Goal: Information Seeking & Learning: Check status

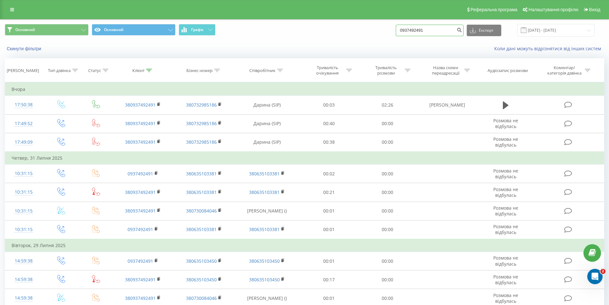
drag, startPoint x: 430, startPoint y: 29, endPoint x: 408, endPoint y: 29, distance: 21.8
click at [408, 29] on input "0937492491" at bounding box center [430, 31] width 68 height 12
type input "0"
paste input "0957321392"
type input "0957321392"
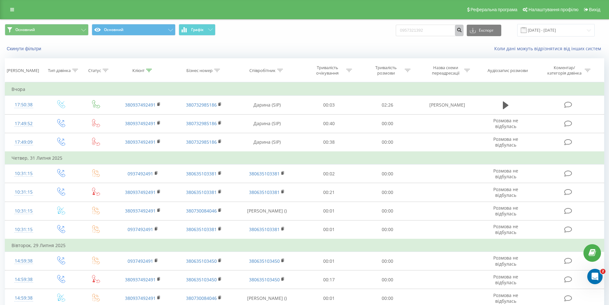
click at [464, 33] on button "submit" at bounding box center [459, 31] width 9 height 12
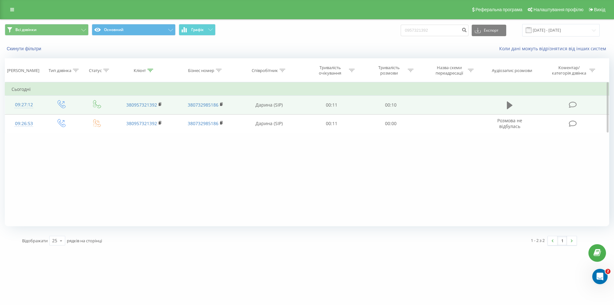
click at [511, 104] on icon at bounding box center [510, 105] width 6 height 8
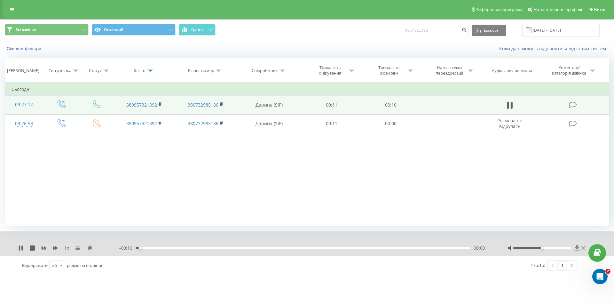
click at [578, 249] on icon at bounding box center [577, 248] width 5 height 6
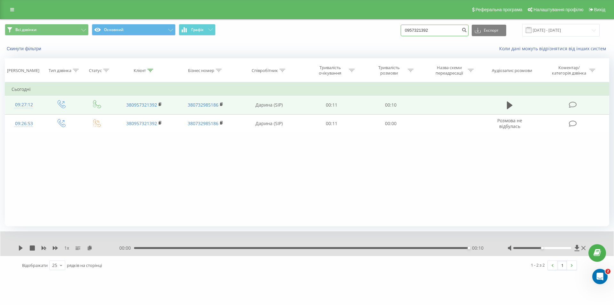
drag, startPoint x: 448, startPoint y: 35, endPoint x: 408, endPoint y: 31, distance: 39.2
click at [408, 31] on input "0957321392" at bounding box center [435, 31] width 68 height 12
paste input "663692113"
type input "0663692113"
click at [467, 28] on icon "submit" at bounding box center [464, 29] width 5 height 4
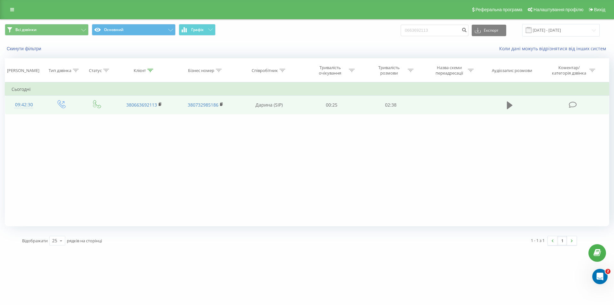
click at [513, 106] on button at bounding box center [510, 105] width 10 height 10
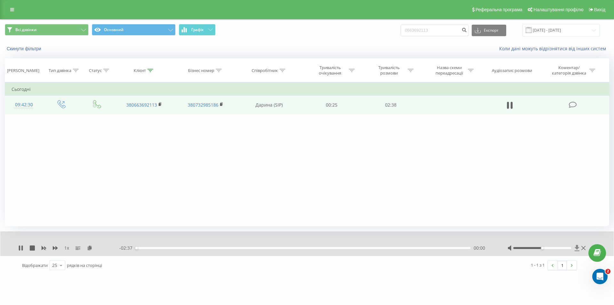
click at [575, 248] on icon at bounding box center [577, 248] width 5 height 6
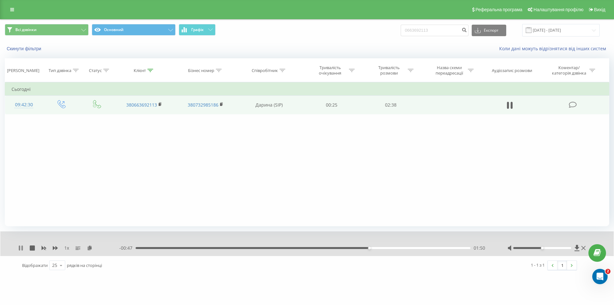
click at [20, 249] on icon at bounding box center [19, 247] width 1 height 5
drag, startPoint x: 442, startPoint y: 32, endPoint x: 409, endPoint y: 31, distance: 32.6
click at [409, 31] on input "0663692113" at bounding box center [435, 31] width 68 height 12
paste input "85230611"
type input "0685230611"
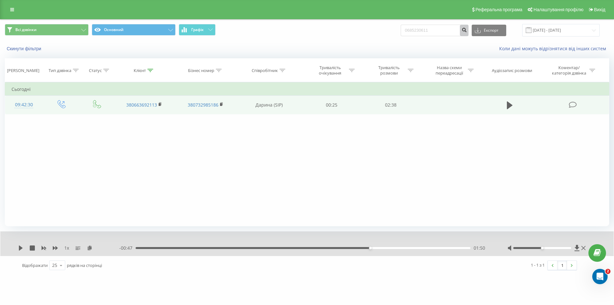
click at [467, 30] on icon "submit" at bounding box center [464, 29] width 5 height 4
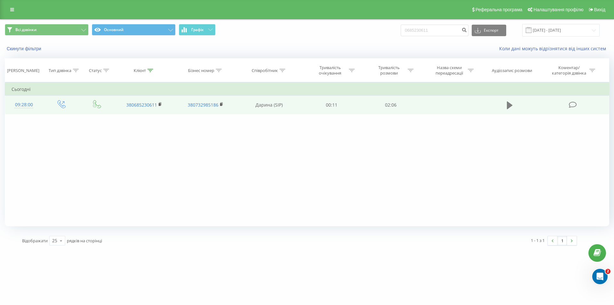
click at [509, 106] on icon at bounding box center [510, 105] width 6 height 8
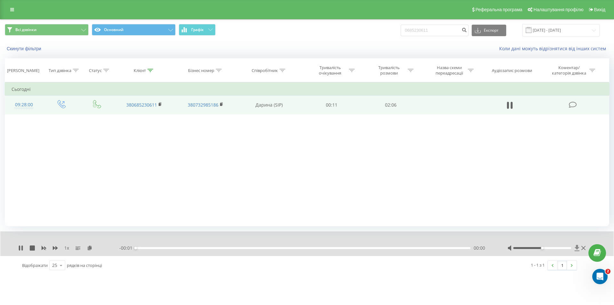
click at [578, 249] on icon at bounding box center [577, 248] width 5 height 6
click at [19, 249] on icon at bounding box center [20, 247] width 5 height 5
drag, startPoint x: 454, startPoint y: 31, endPoint x: 403, endPoint y: 29, distance: 50.6
click at [403, 29] on div "Всі дзвінки Основний Графік 0685230611 Експорт .csv .xls .xlsx 20.05.2025 - 20.…" at bounding box center [307, 30] width 605 height 12
paste input "965197245"
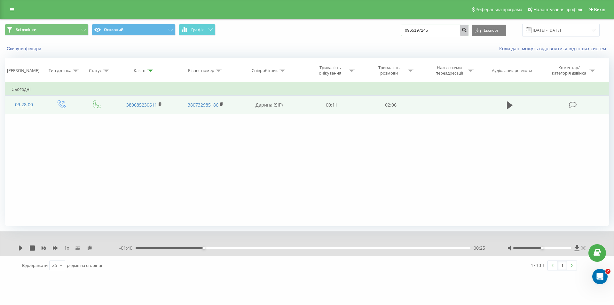
type input "0965197245"
click at [469, 34] on button "submit" at bounding box center [464, 31] width 9 height 12
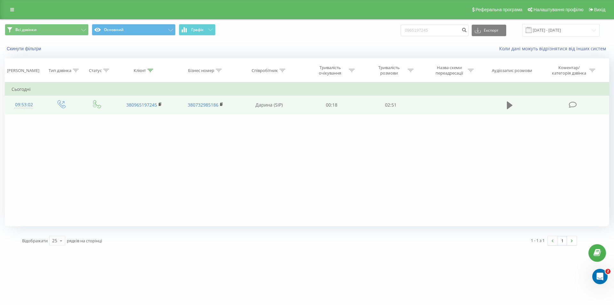
click at [514, 102] on button at bounding box center [510, 105] width 10 height 10
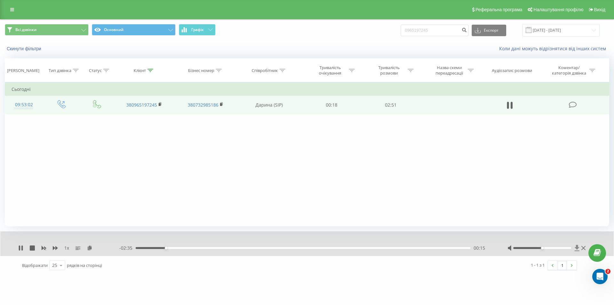
click at [576, 249] on icon at bounding box center [577, 248] width 5 height 6
click at [576, 247] on icon at bounding box center [577, 248] width 5 height 6
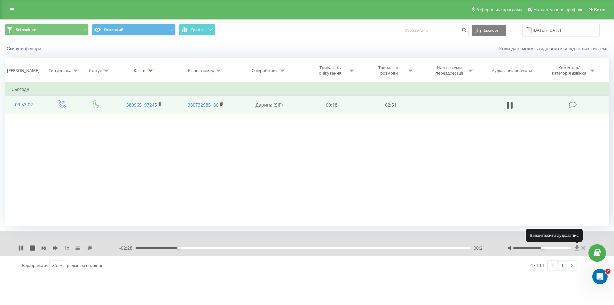
click at [576, 247] on icon at bounding box center [577, 248] width 5 height 6
click at [21, 250] on icon at bounding box center [20, 247] width 5 height 5
click at [577, 247] on icon at bounding box center [577, 248] width 5 height 6
click at [575, 248] on icon at bounding box center [577, 248] width 5 height 6
click at [577, 248] on icon at bounding box center [577, 248] width 5 height 6
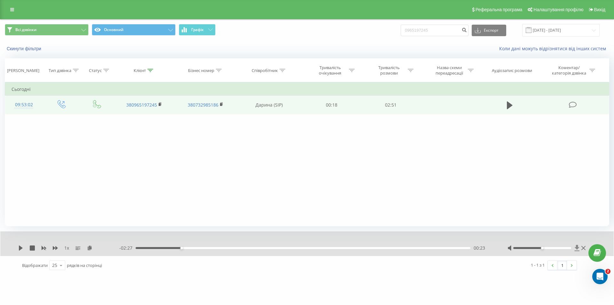
click at [577, 248] on icon at bounding box center [577, 248] width 5 height 6
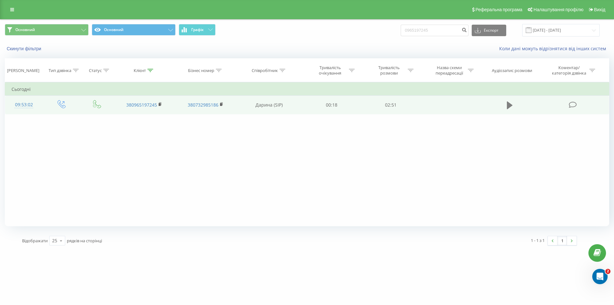
click at [509, 105] on icon at bounding box center [510, 105] width 6 height 8
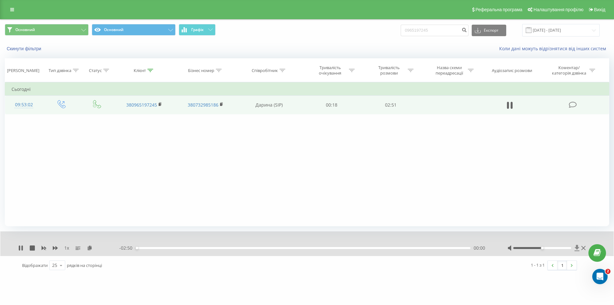
click at [576, 246] on icon at bounding box center [577, 248] width 5 height 6
click at [18, 246] on icon at bounding box center [20, 247] width 5 height 5
click at [577, 249] on icon at bounding box center [577, 248] width 5 height 6
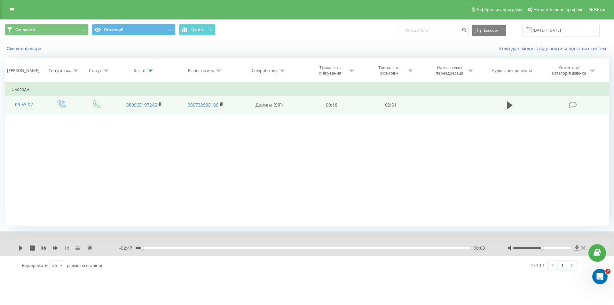
click at [577, 249] on icon at bounding box center [577, 248] width 5 height 6
drag, startPoint x: 432, startPoint y: 36, endPoint x: 400, endPoint y: 33, distance: 32.5
click at [400, 33] on div "Основний Основний Графік 0965197245 Експорт .csv .xls .xlsx 20.05.2025 - 20.08.…" at bounding box center [307, 30] width 605 height 12
paste input "686338220"
type input "0686338220"
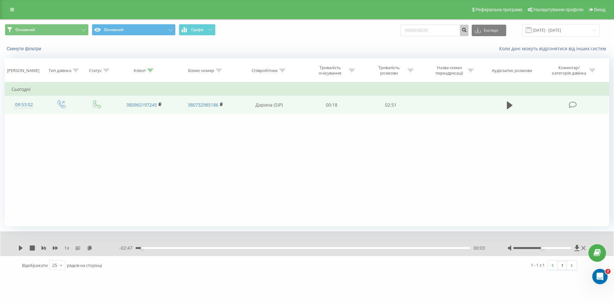
click at [469, 34] on button "submit" at bounding box center [464, 31] width 9 height 12
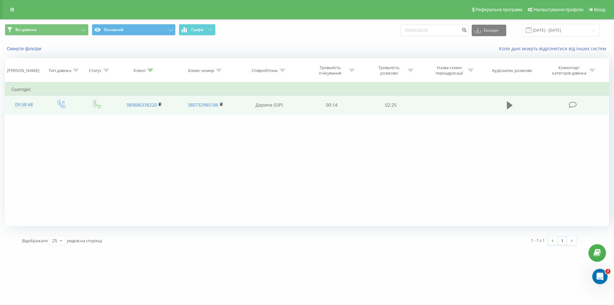
click at [514, 105] on button at bounding box center [510, 105] width 10 height 10
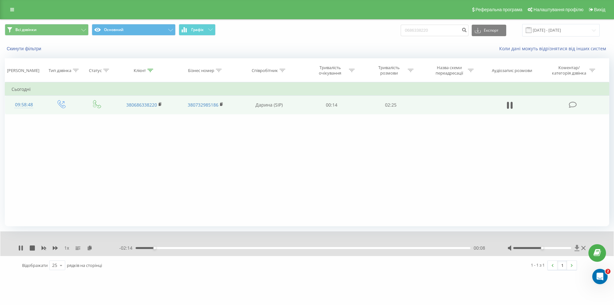
click at [576, 250] on icon at bounding box center [577, 248] width 5 height 6
click at [20, 245] on icon at bounding box center [20, 247] width 5 height 5
